Goal: Task Accomplishment & Management: Complete application form

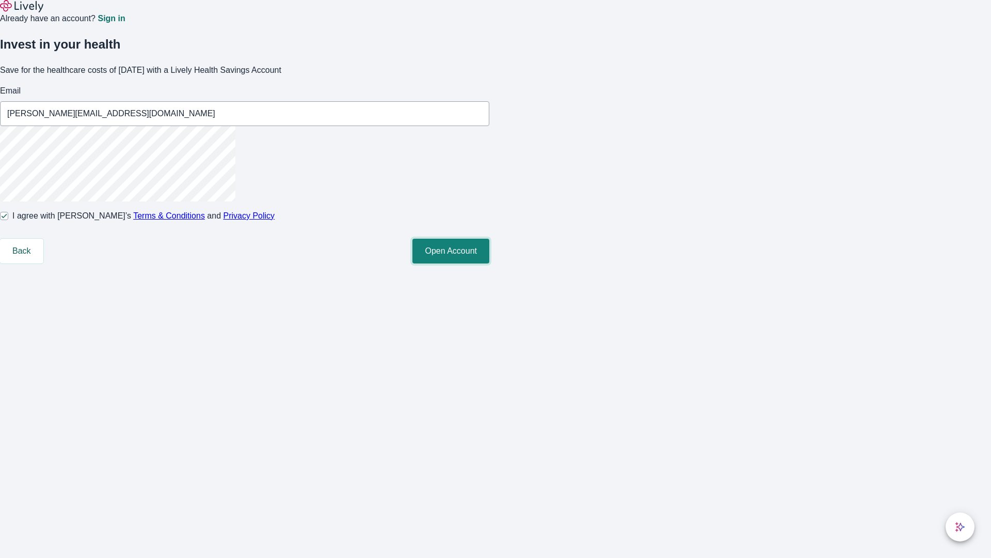
click at [490, 263] on button "Open Account" at bounding box center [451, 251] width 77 height 25
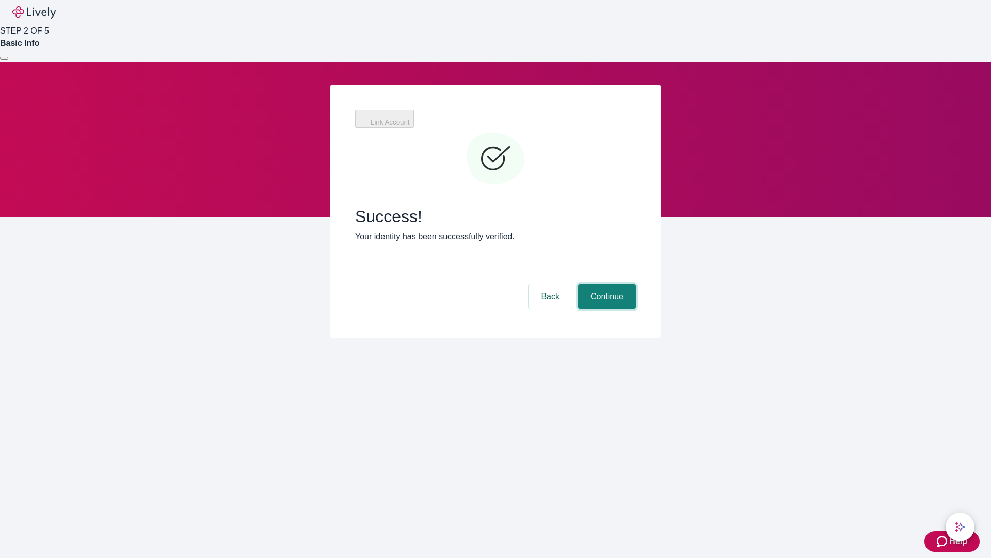
click at [606, 284] on button "Continue" at bounding box center [607, 296] width 58 height 25
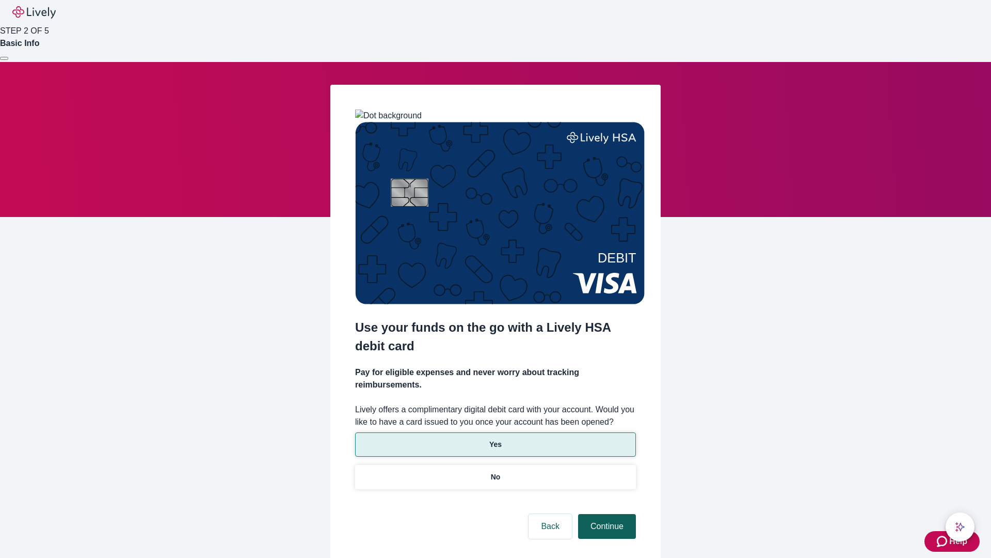
click at [495, 439] on p "Yes" at bounding box center [496, 444] width 12 height 11
click at [606, 514] on button "Continue" at bounding box center [607, 526] width 58 height 25
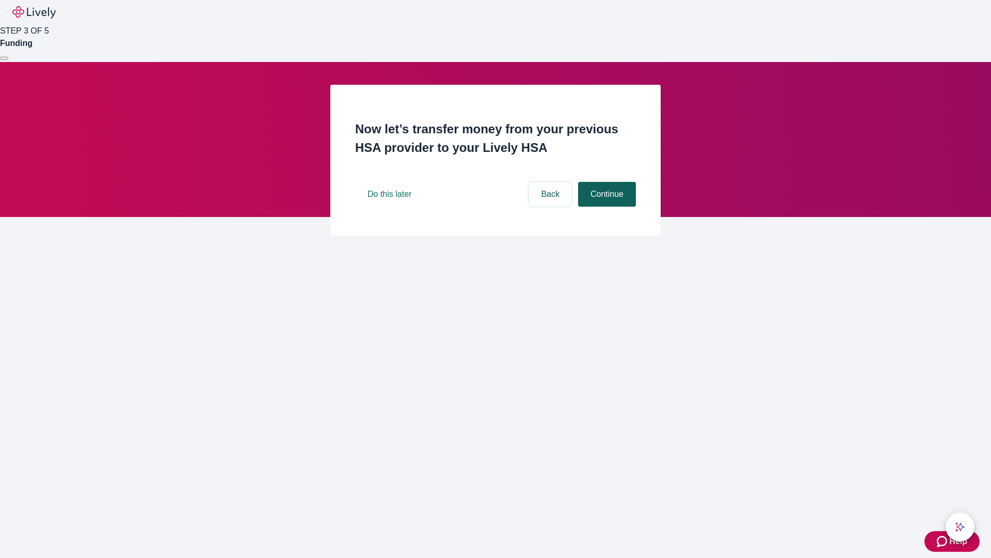
click at [606, 207] on button "Continue" at bounding box center [607, 194] width 58 height 25
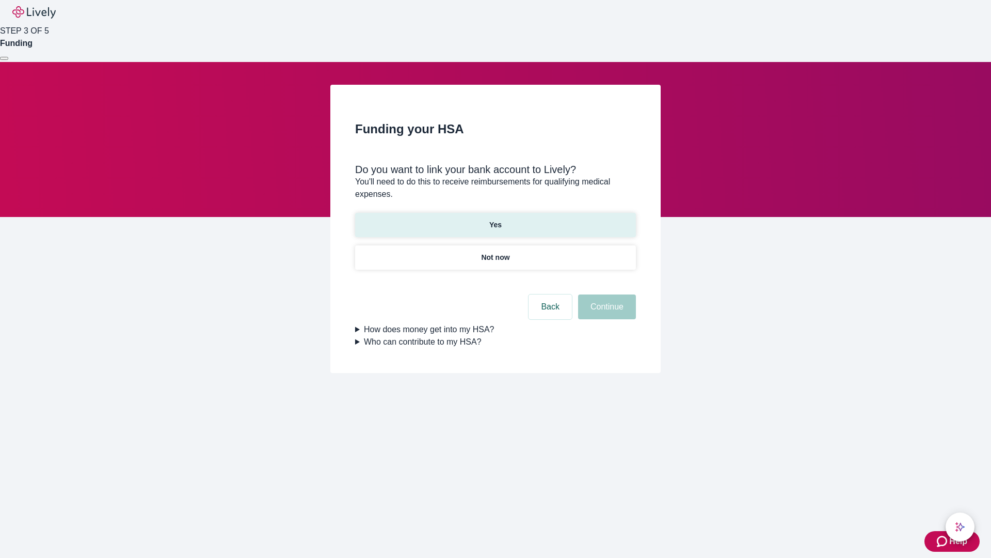
click at [495, 219] on p "Yes" at bounding box center [496, 224] width 12 height 11
click at [606, 294] on button "Continue" at bounding box center [607, 306] width 58 height 25
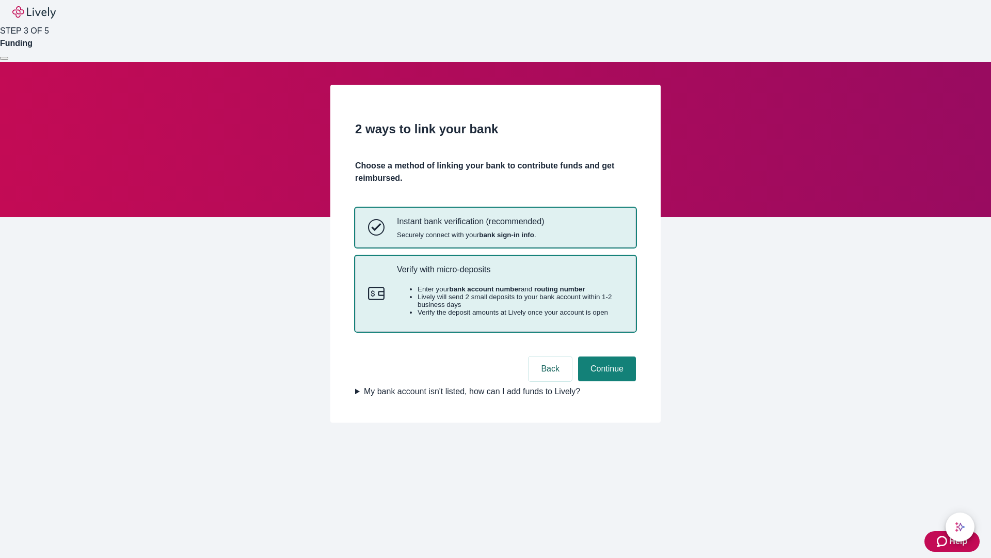
click at [510, 274] on p "Verify with micro-deposits" at bounding box center [510, 269] width 226 height 10
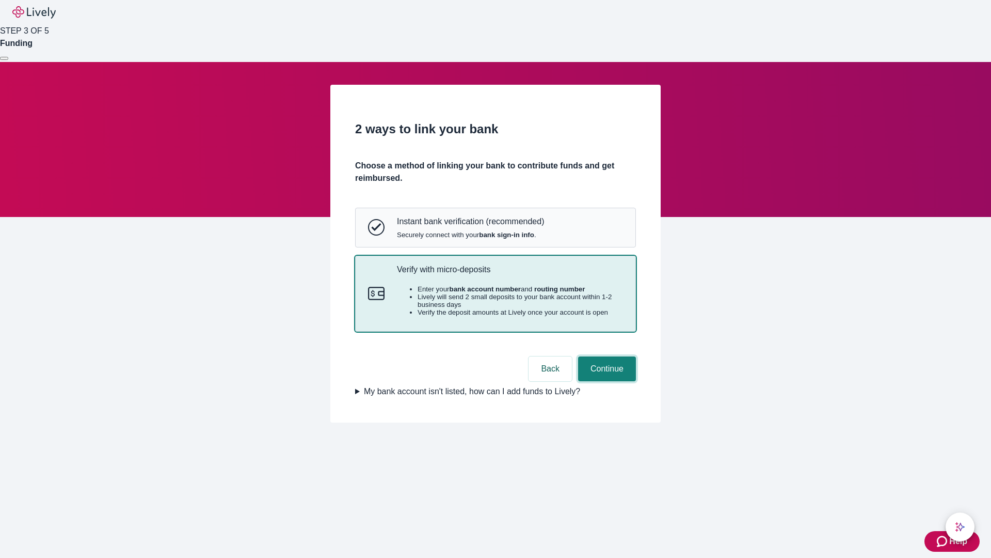
click at [606, 381] on button "Continue" at bounding box center [607, 368] width 58 height 25
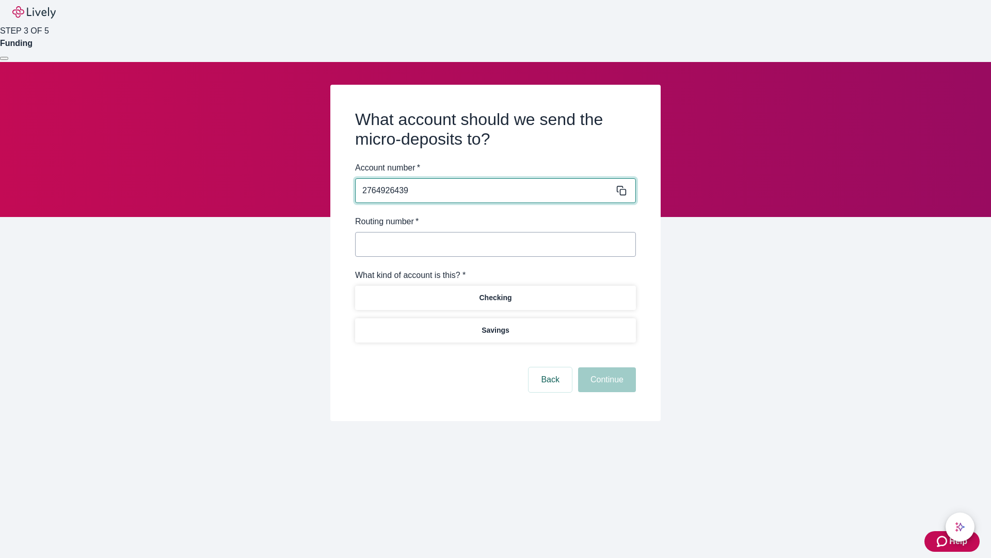
type input "2764926439"
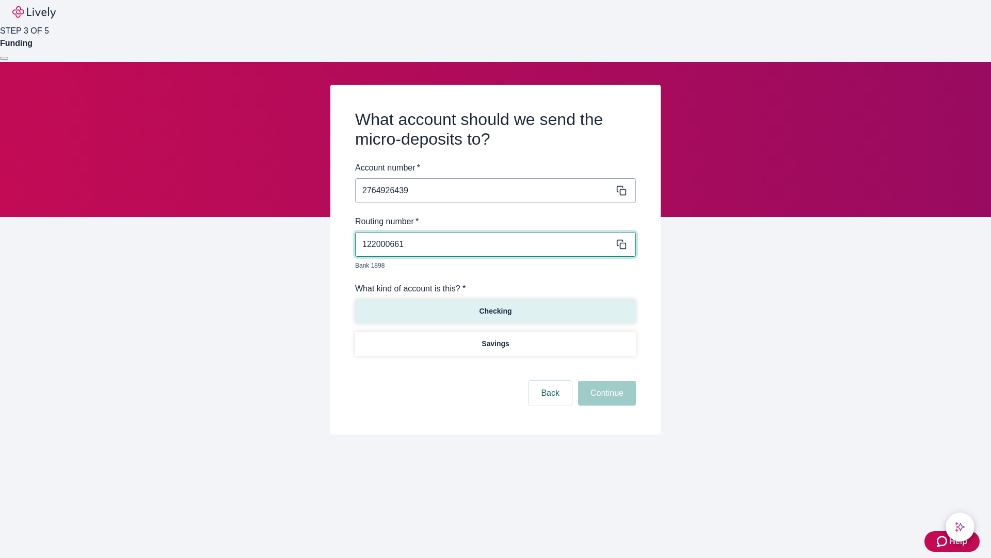
type input "122000661"
click at [495, 306] on p "Checking" at bounding box center [495, 311] width 33 height 11
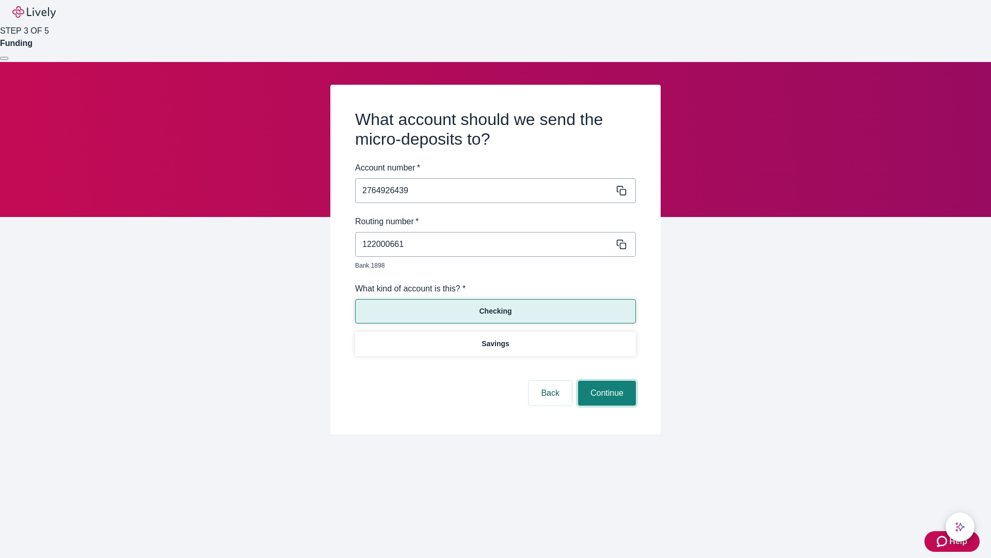
click at [606, 381] on button "Continue" at bounding box center [607, 393] width 58 height 25
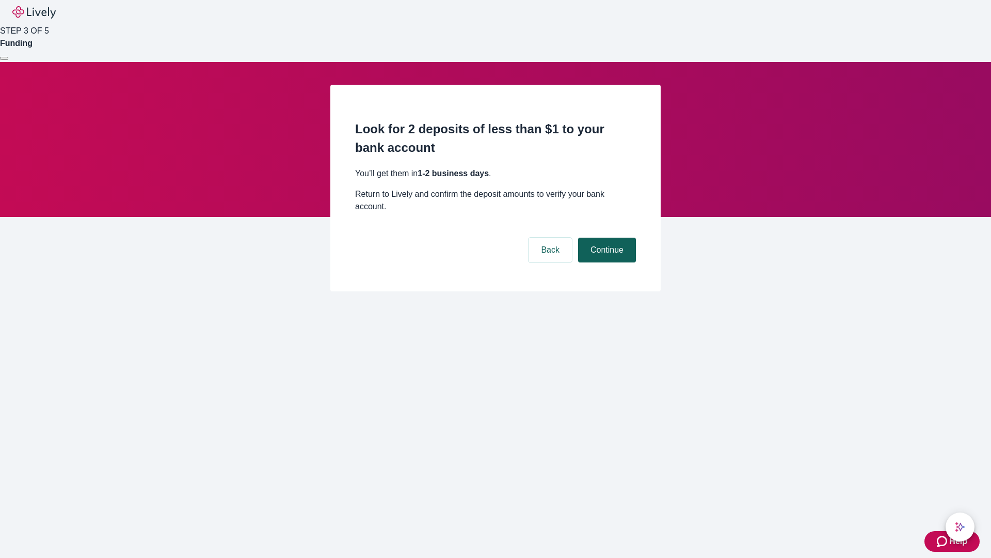
click at [606, 238] on button "Continue" at bounding box center [607, 250] width 58 height 25
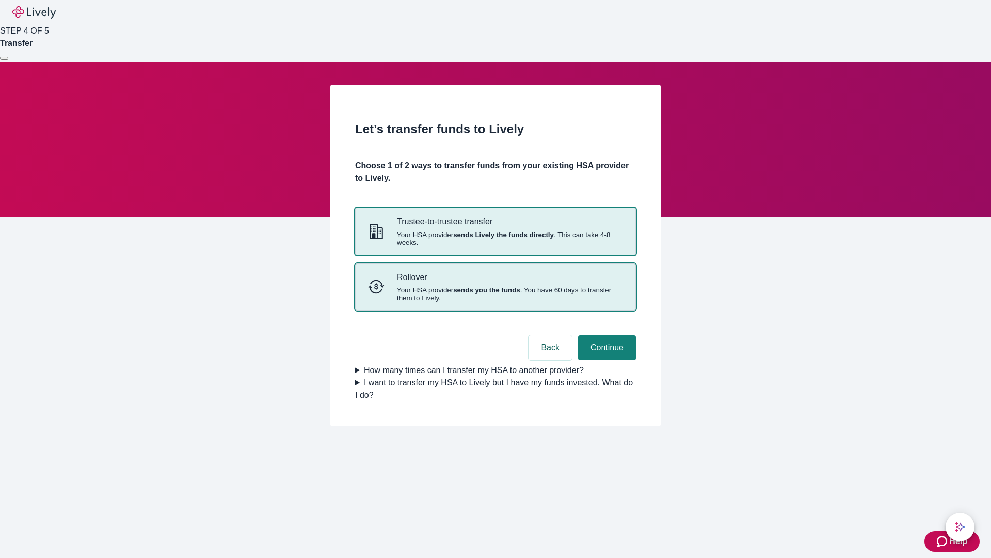
click at [495, 294] on strong "sends you the funds" at bounding box center [486, 290] width 67 height 8
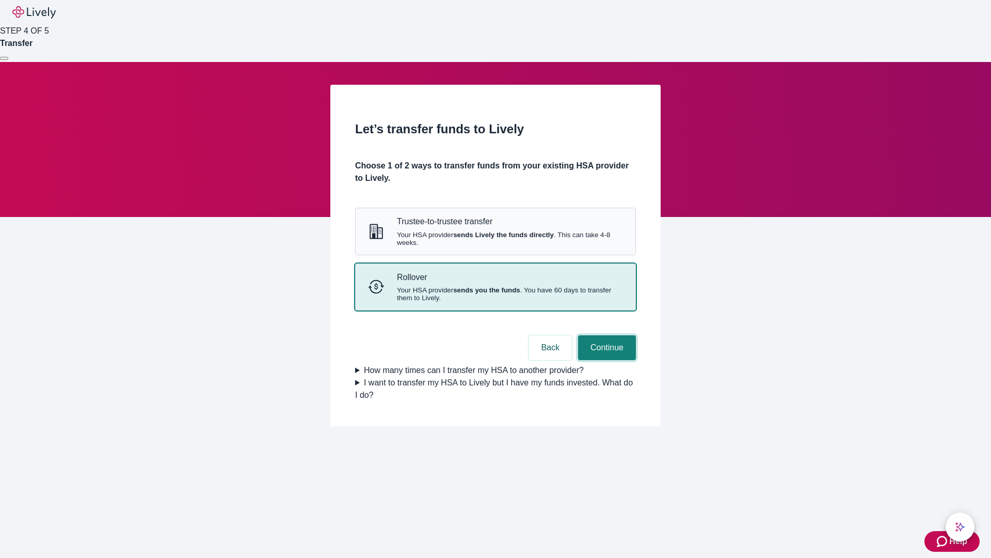
click at [606, 360] on button "Continue" at bounding box center [607, 347] width 58 height 25
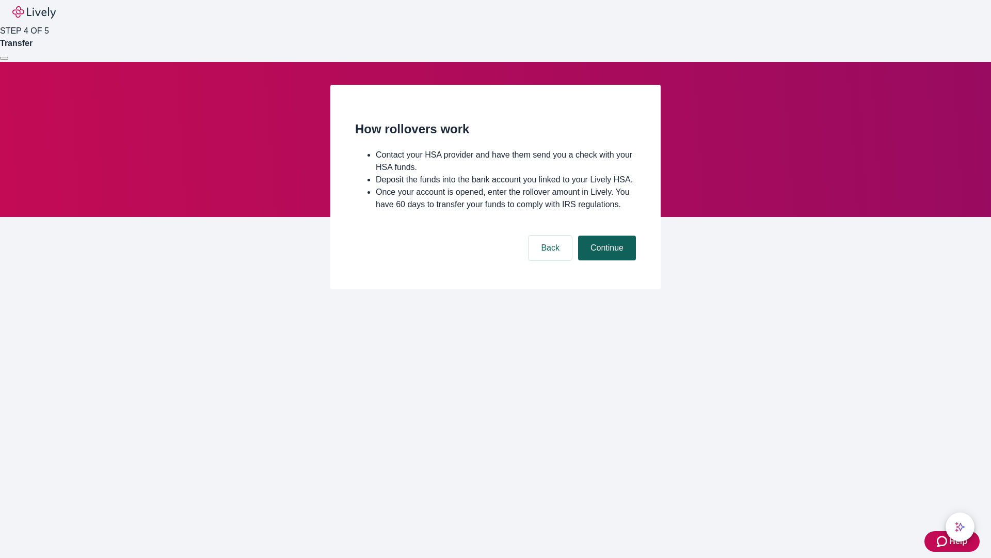
click at [606, 260] on button "Continue" at bounding box center [607, 247] width 58 height 25
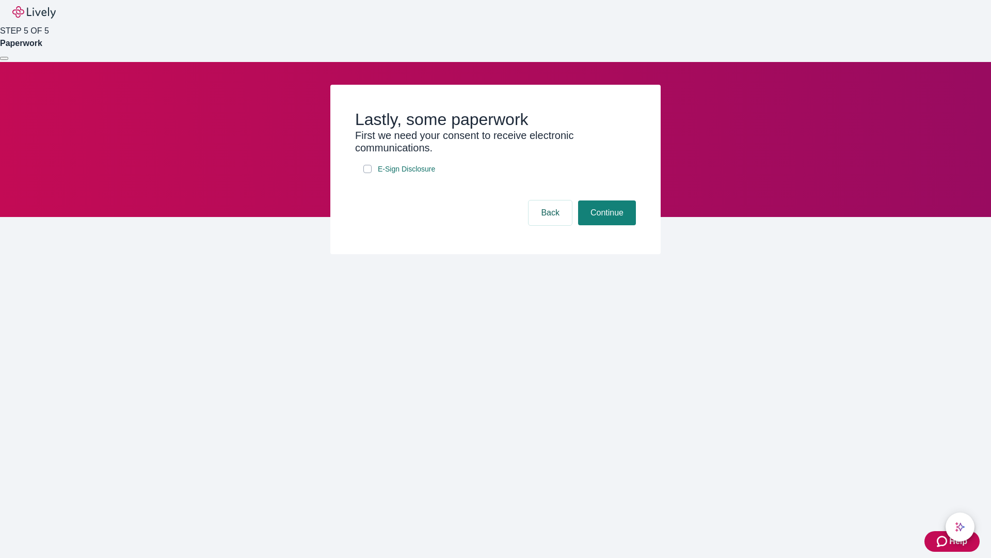
click at [368, 173] on input "E-Sign Disclosure" at bounding box center [368, 169] width 8 height 8
checkbox input "true"
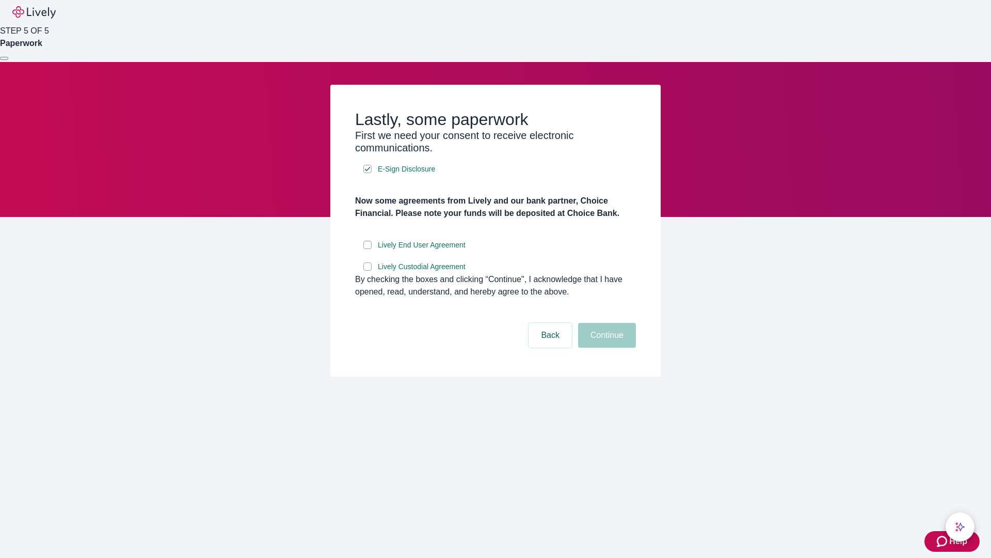
click at [368, 249] on input "Lively End User Agreement" at bounding box center [368, 245] width 8 height 8
checkbox input "true"
click at [368, 271] on input "Lively Custodial Agreement" at bounding box center [368, 266] width 8 height 8
checkbox input "true"
click at [606, 348] on button "Continue" at bounding box center [607, 335] width 58 height 25
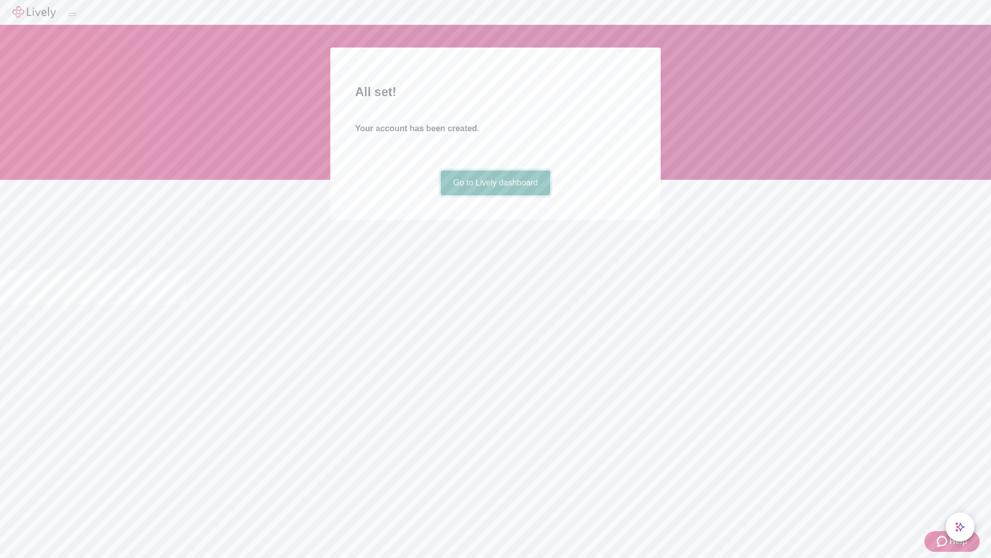
click at [495, 195] on link "Go to Lively dashboard" at bounding box center [496, 182] width 110 height 25
